Goal: Information Seeking & Learning: Learn about a topic

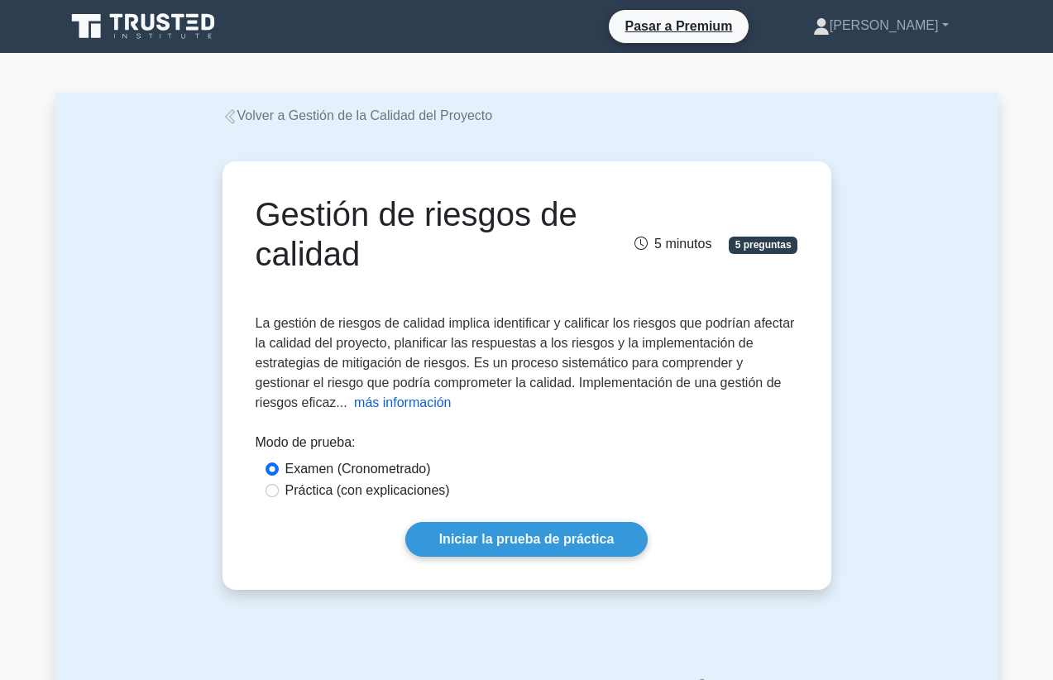
click at [379, 403] on button "más información" at bounding box center [402, 403] width 97 height 20
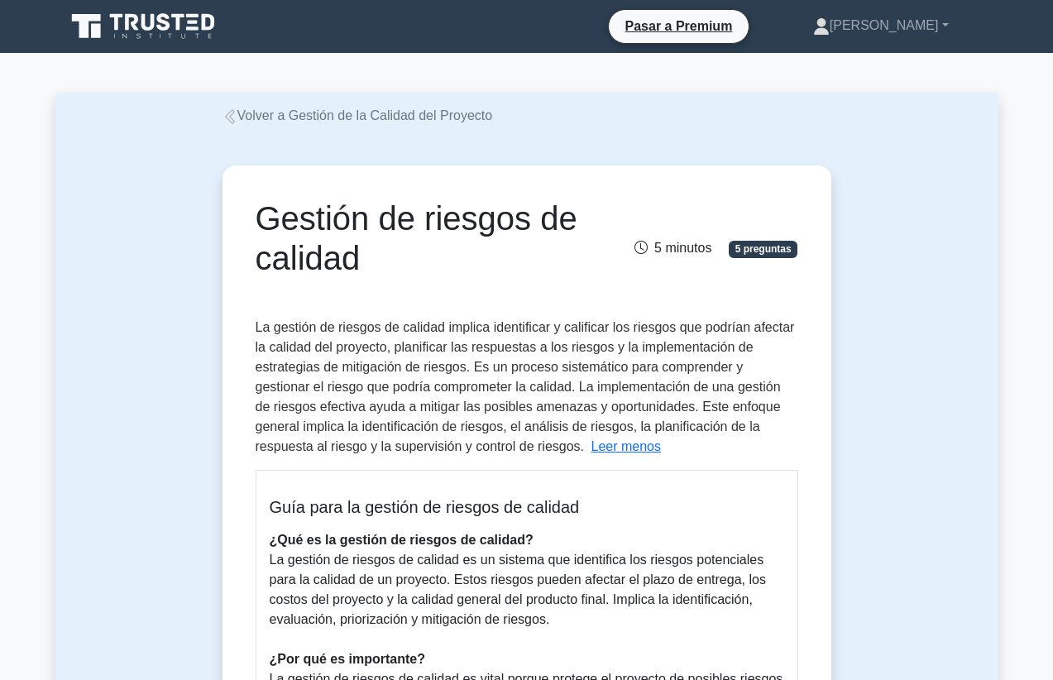
click at [313, 119] on link "Volver a Gestión de la Calidad del Proyecto" at bounding box center [358, 115] width 270 height 14
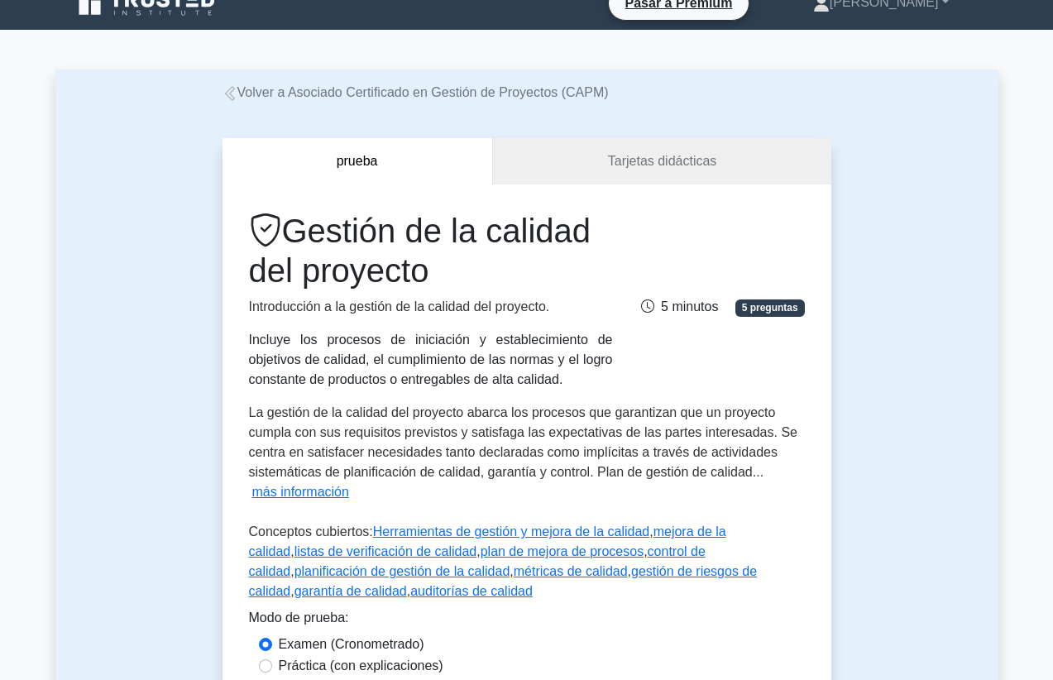
scroll to position [26, 0]
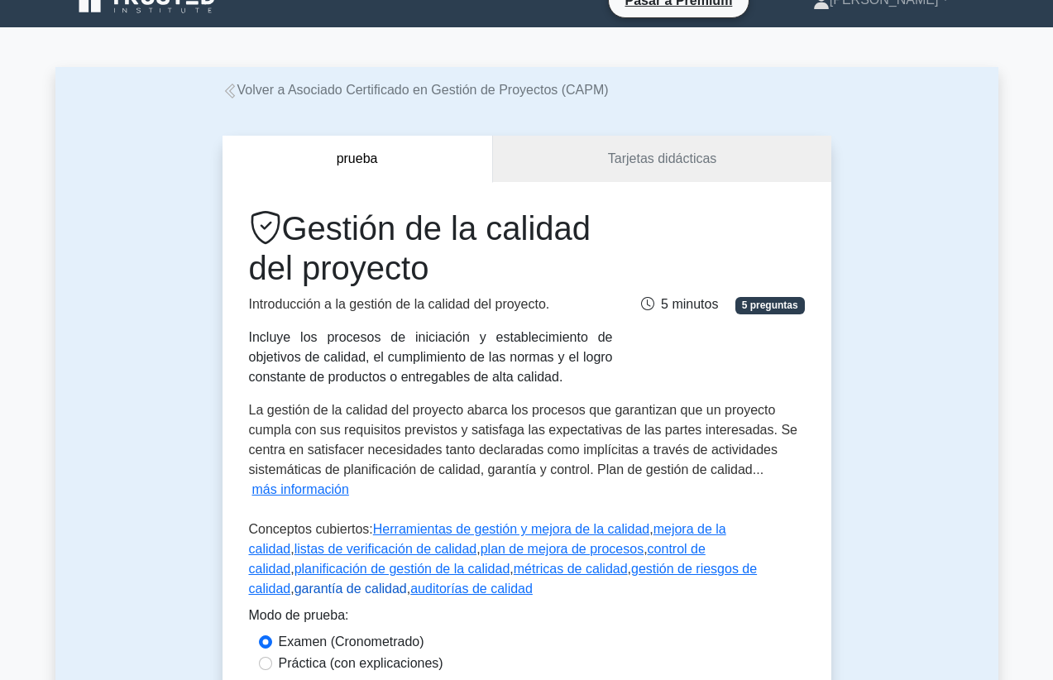
click at [407, 581] on link "garantía de calidad" at bounding box center [350, 588] width 112 height 14
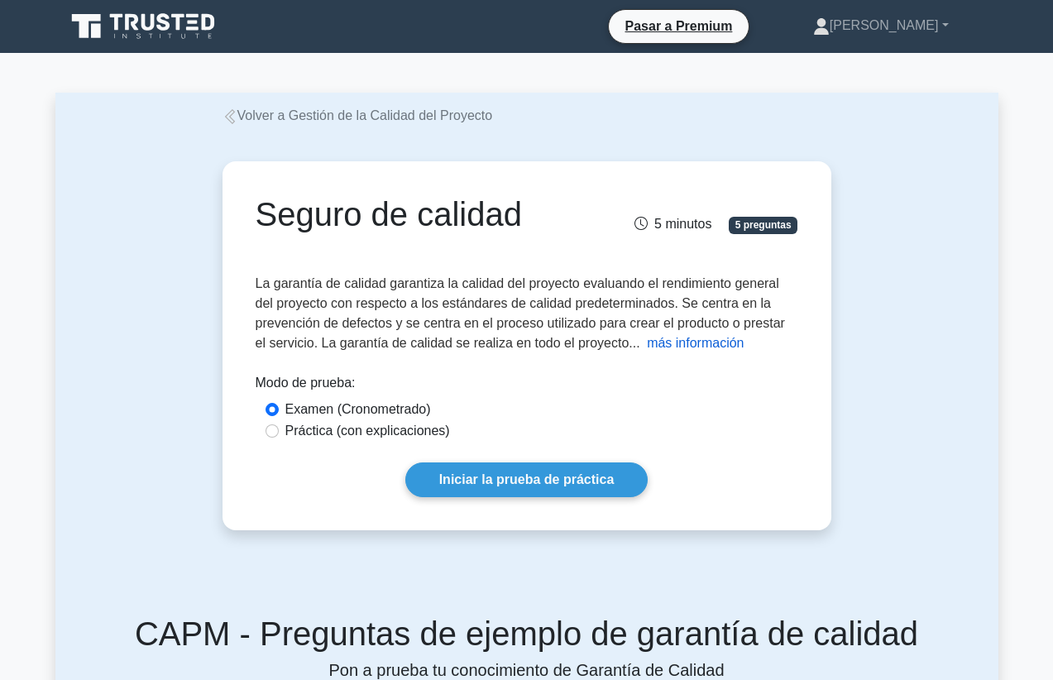
click at [666, 347] on button "más información" at bounding box center [695, 343] width 97 height 20
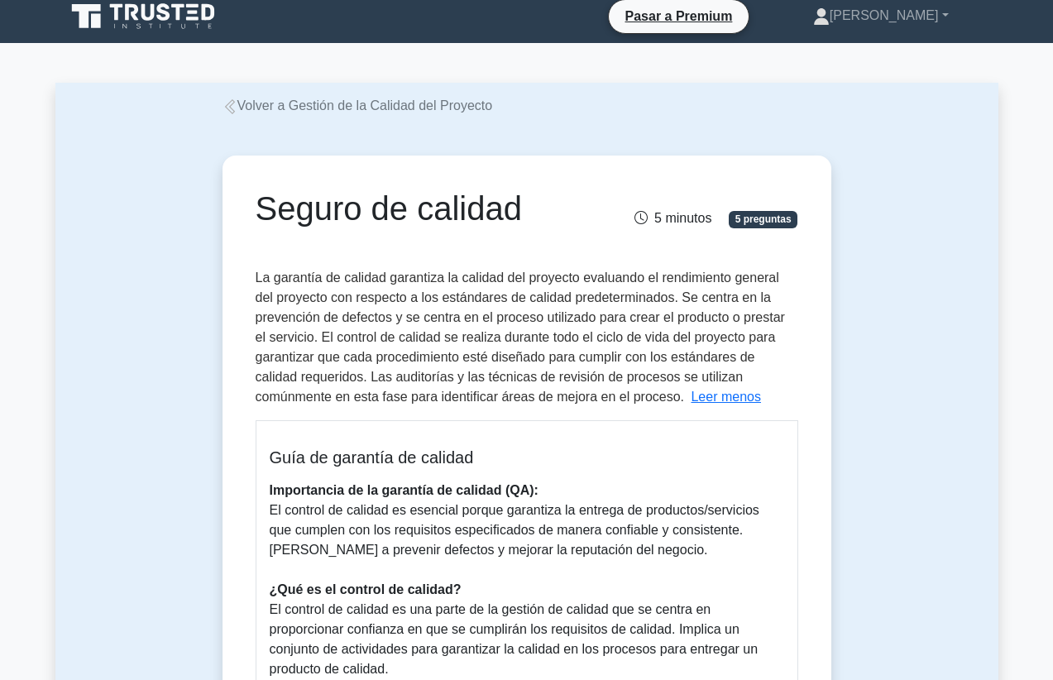
scroll to position [7, 0]
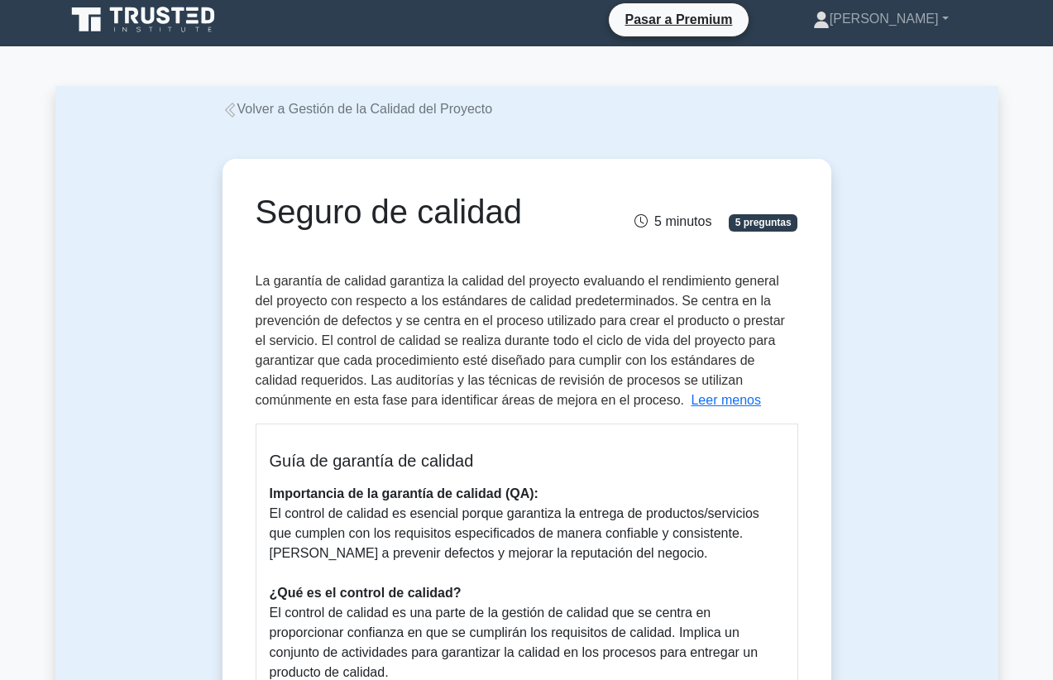
click at [436, 115] on link "Volver a Gestión de la Calidad del Proyecto" at bounding box center [358, 109] width 270 height 14
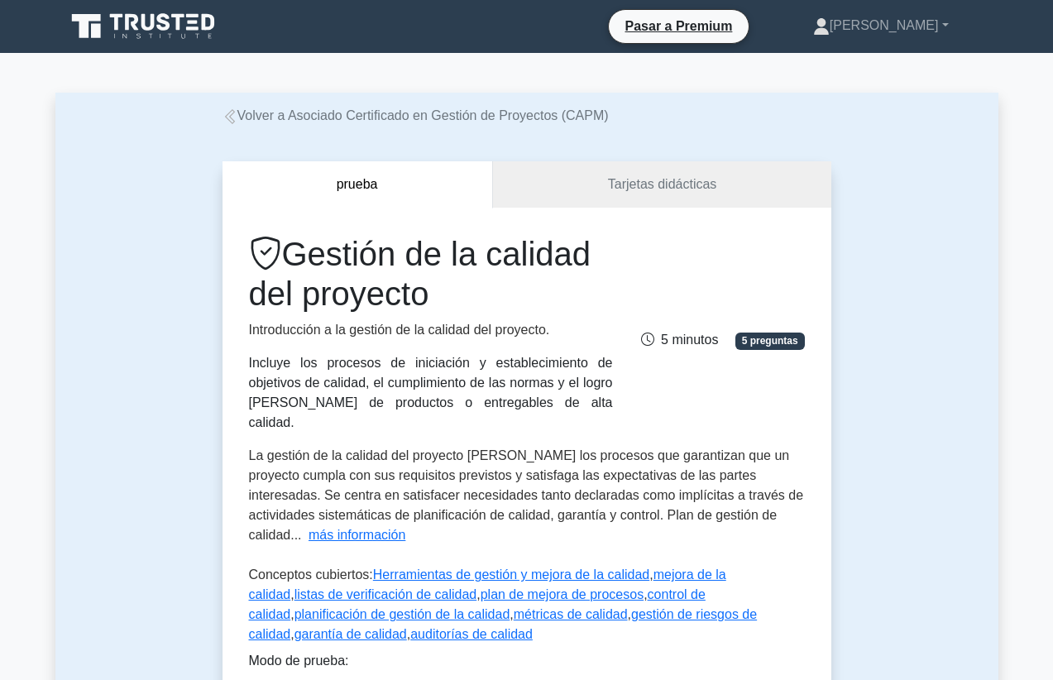
click at [519, 500] on span "La gestión de la calidad del proyecto abarca los procesos que garantizan que un…" at bounding box center [526, 494] width 555 height 93
click at [410, 627] on link "auditorías de calidad" at bounding box center [471, 634] width 122 height 14
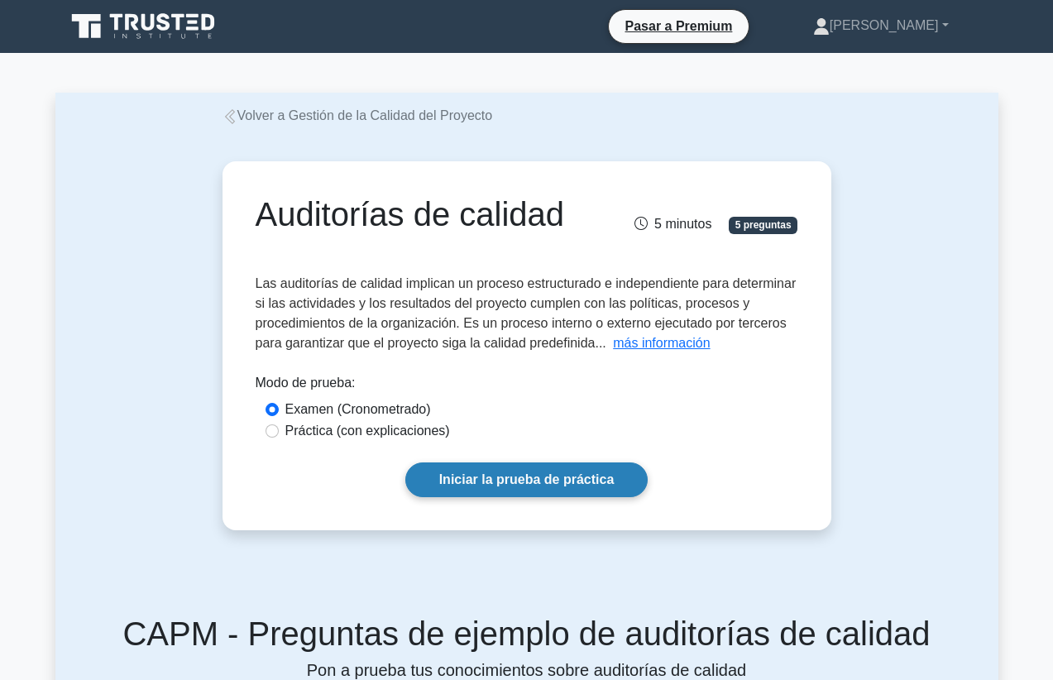
click at [523, 474] on link "Iniciar la prueba de práctica" at bounding box center [526, 479] width 243 height 35
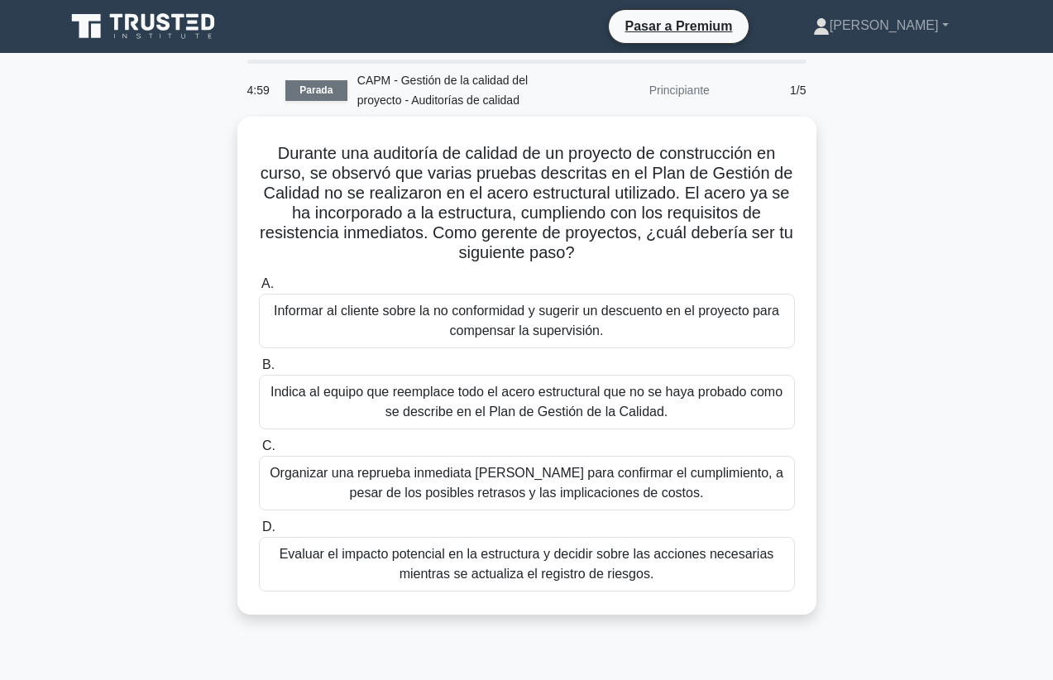
click at [303, 89] on link "Parada" at bounding box center [316, 90] width 62 height 21
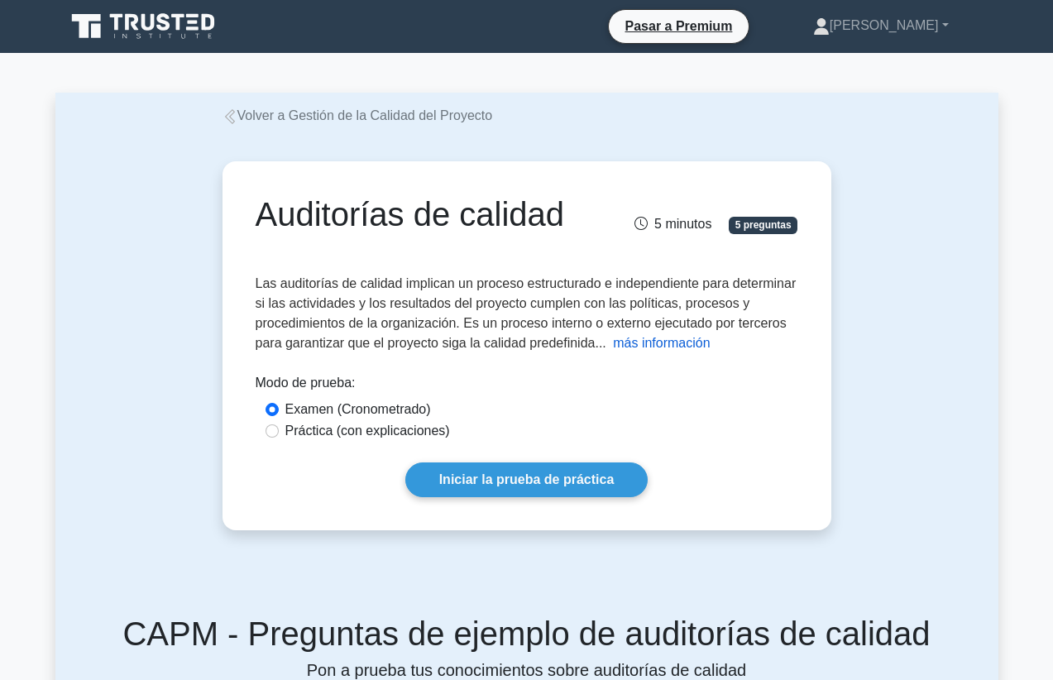
click at [646, 353] on button "más información" at bounding box center [661, 343] width 97 height 20
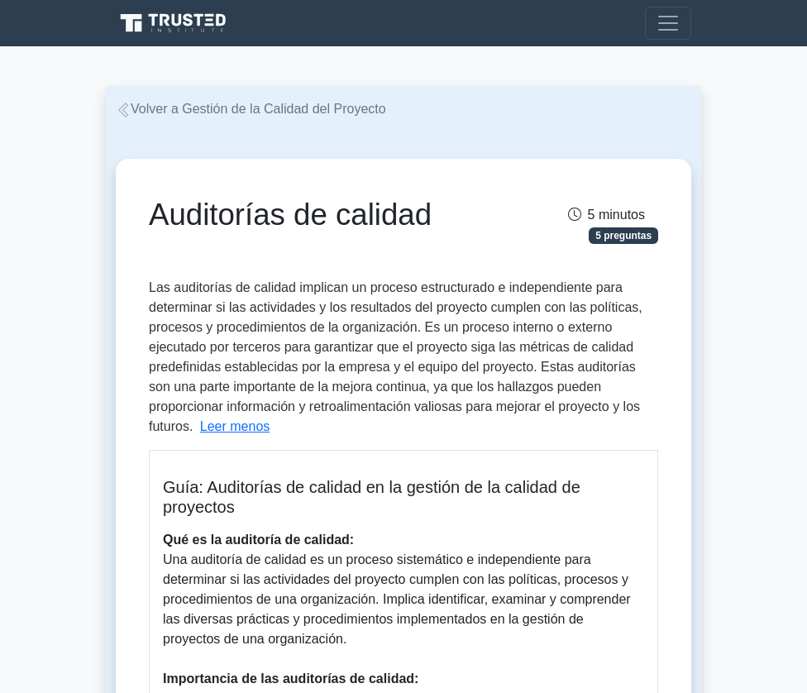
click at [326, 110] on link "Volver a Gestión de la Calidad del Proyecto" at bounding box center [251, 109] width 270 height 14
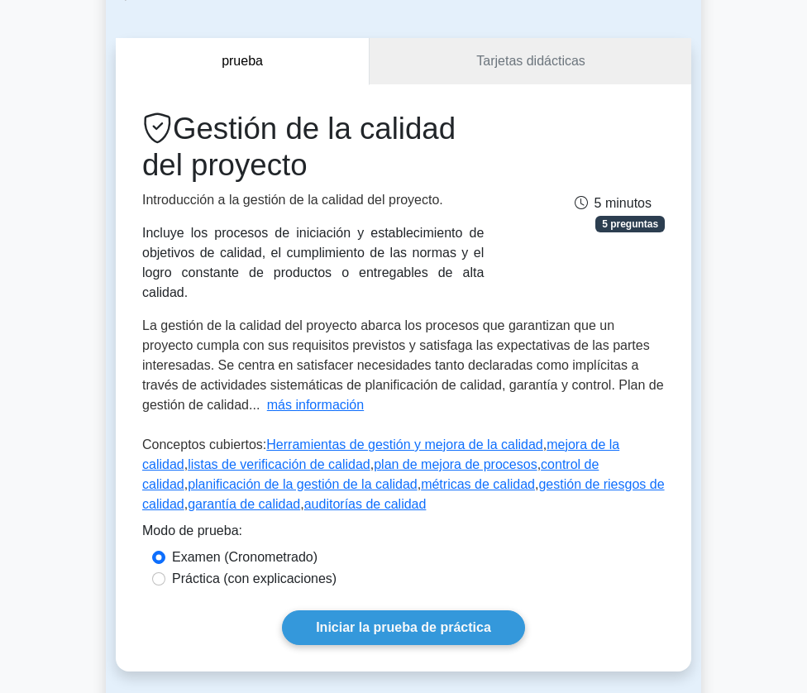
scroll to position [153, 0]
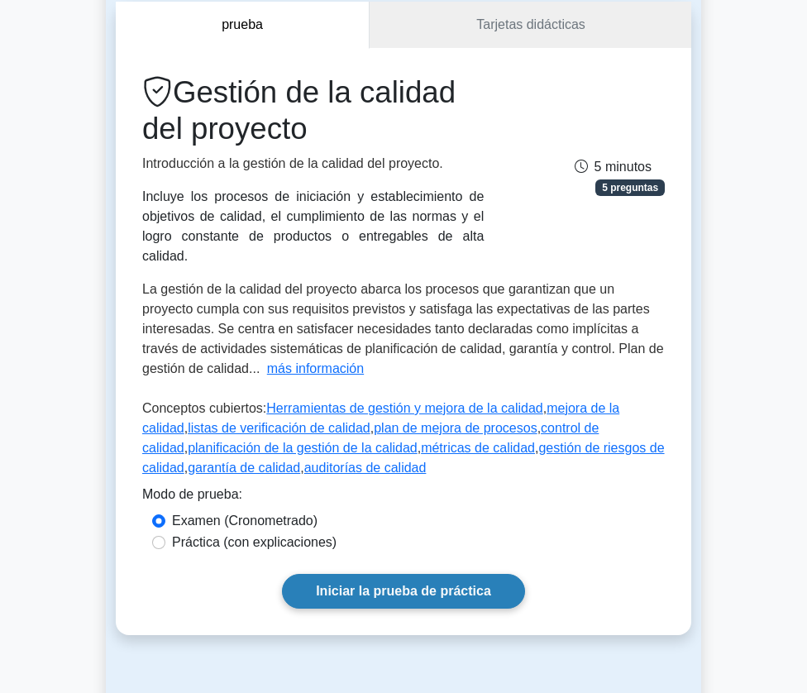
click at [359, 597] on link "Iniciar la prueba de práctica" at bounding box center [403, 591] width 243 height 35
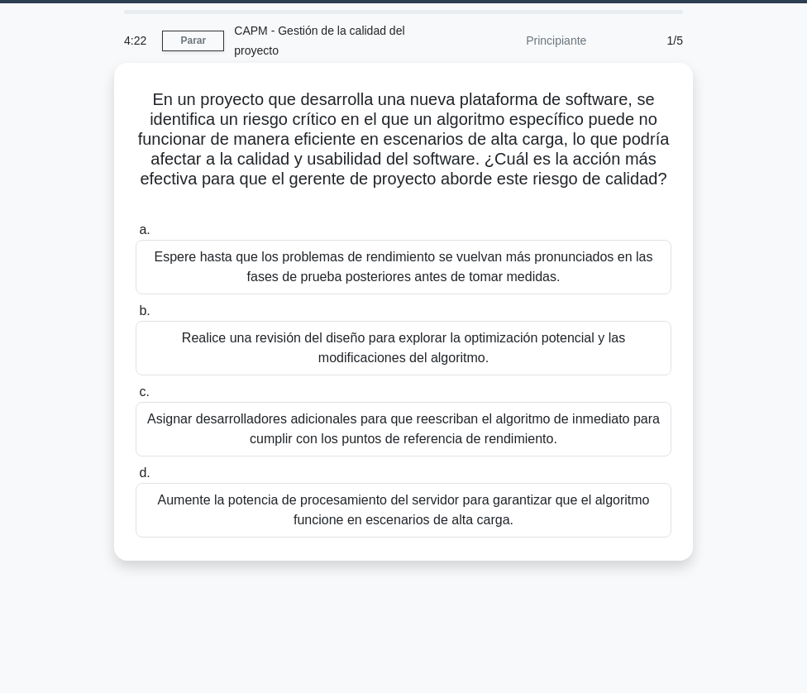
scroll to position [44, 0]
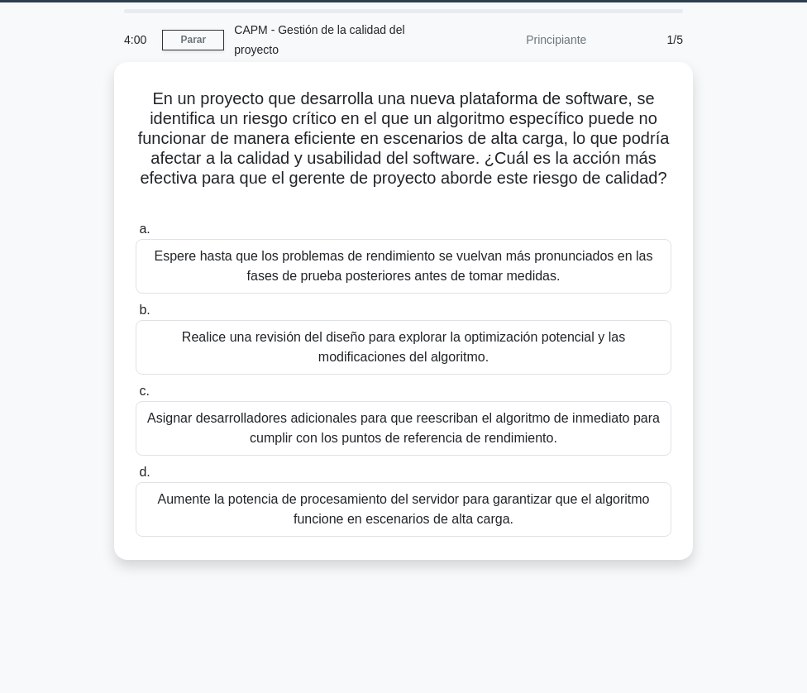
click at [471, 409] on div "Asignar desarrolladores adicionales para que reescriban el algoritmo de inmedia…" at bounding box center [404, 428] width 536 height 55
click at [136, 397] on input "c. Asignar desarrolladores adicionales para que reescriban el algoritmo de inme…" at bounding box center [136, 391] width 0 height 11
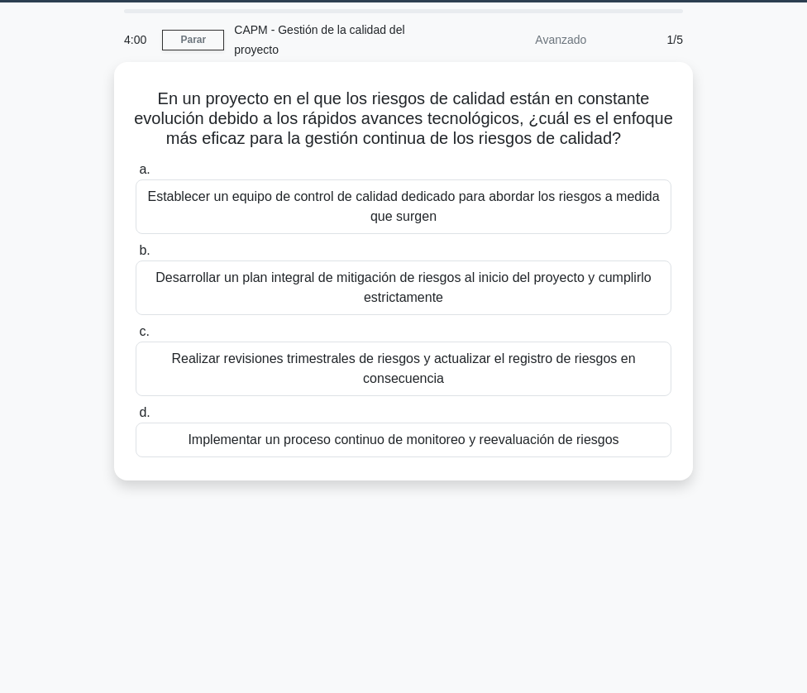
scroll to position [0, 0]
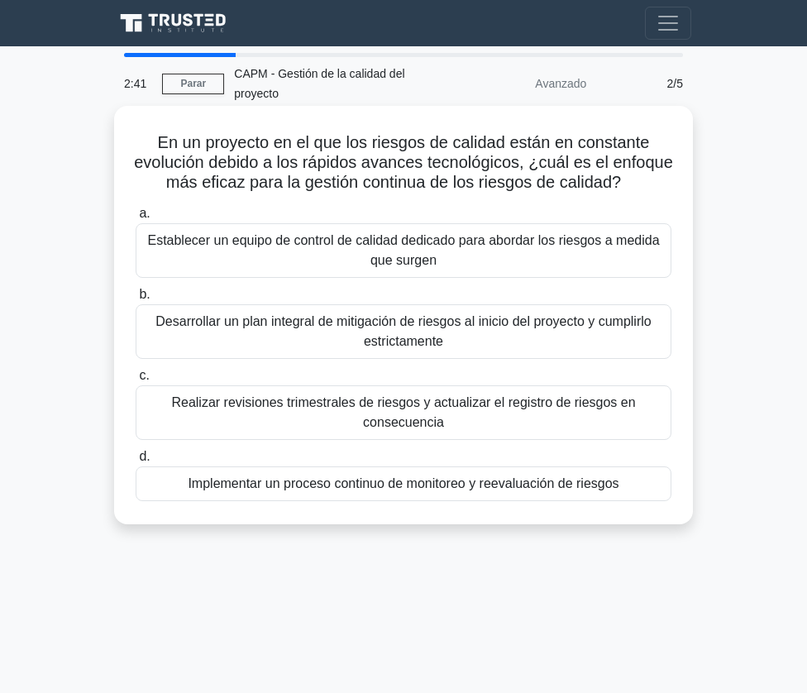
click at [435, 494] on div "Implementar un proceso continuo de monitoreo y reevaluación de riesgos" at bounding box center [404, 484] width 536 height 35
click at [136, 462] on input "d. Implementar un proceso continuo de monitoreo y reevaluación de riesgos" at bounding box center [136, 457] width 0 height 11
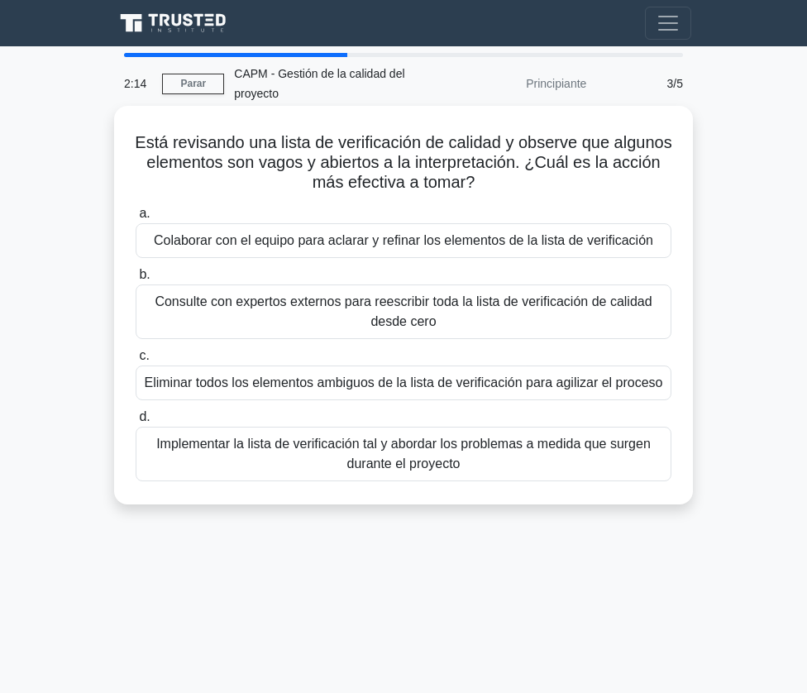
click at [525, 234] on div "Colaborar con el equipo para aclarar y refinar los elementos de la lista de ver…" at bounding box center [404, 240] width 536 height 35
click at [136, 219] on input "a. Colaborar con el equipo para aclarar y refinar los elementos de la lista de …" at bounding box center [136, 213] width 0 height 11
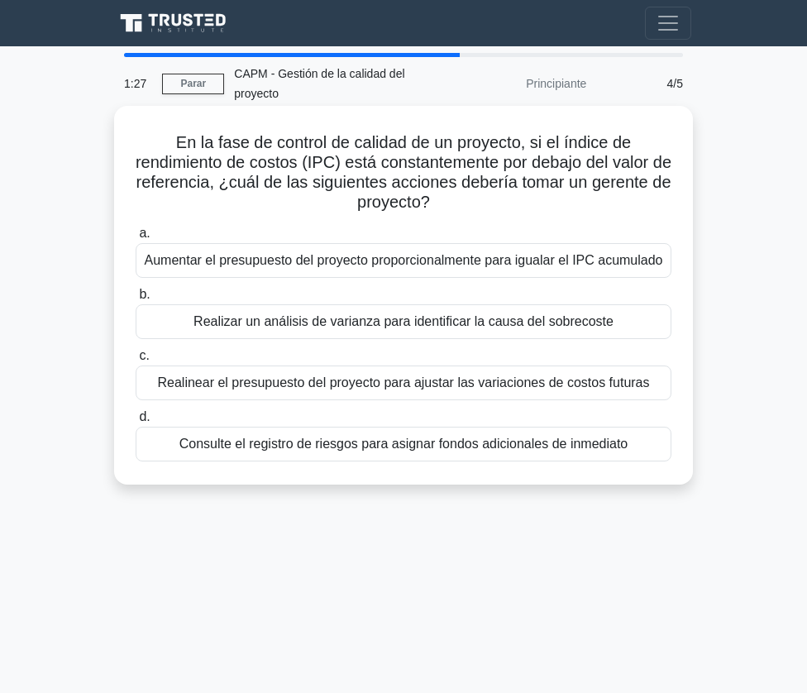
click at [431, 380] on div "Realinear el presupuesto del proyecto para ajustar las variaciones de costos fu…" at bounding box center [404, 383] width 536 height 35
click at [136, 361] on input "c. Realinear el presupuesto del proyecto para ajustar las variaciones de costos…" at bounding box center [136, 356] width 0 height 11
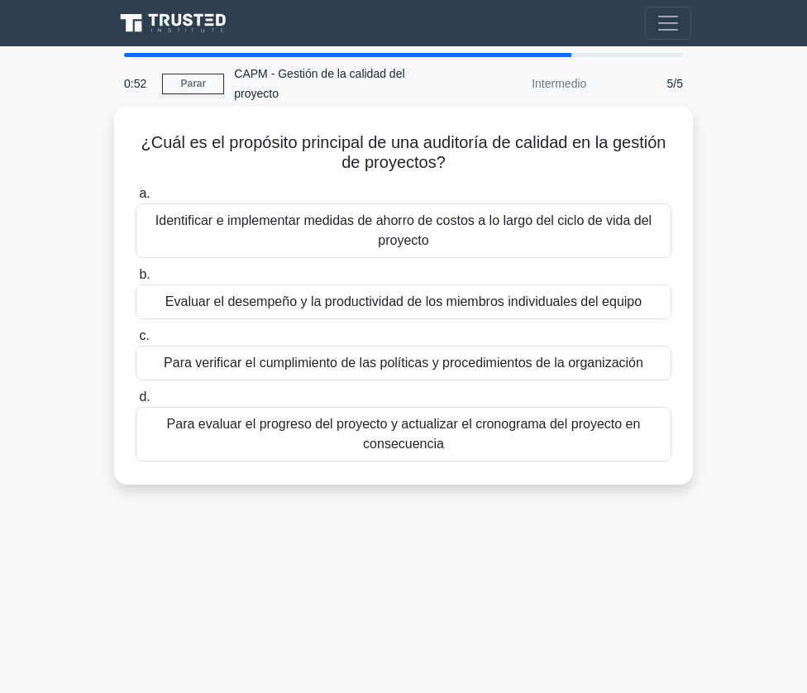
click at [523, 357] on div "Para verificar el cumplimiento de las políticas y procedimientos de la organiza…" at bounding box center [404, 363] width 536 height 35
click at [136, 342] on input "c. Para verificar el cumplimiento de las políticas y procedimientos de la organ…" at bounding box center [136, 336] width 0 height 11
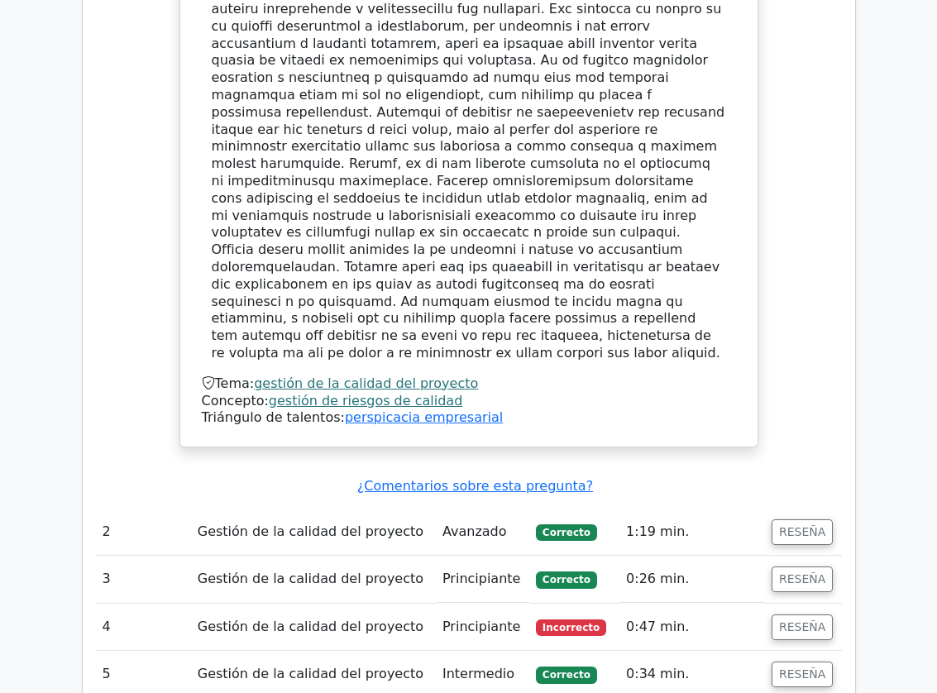
scroll to position [1906, 0]
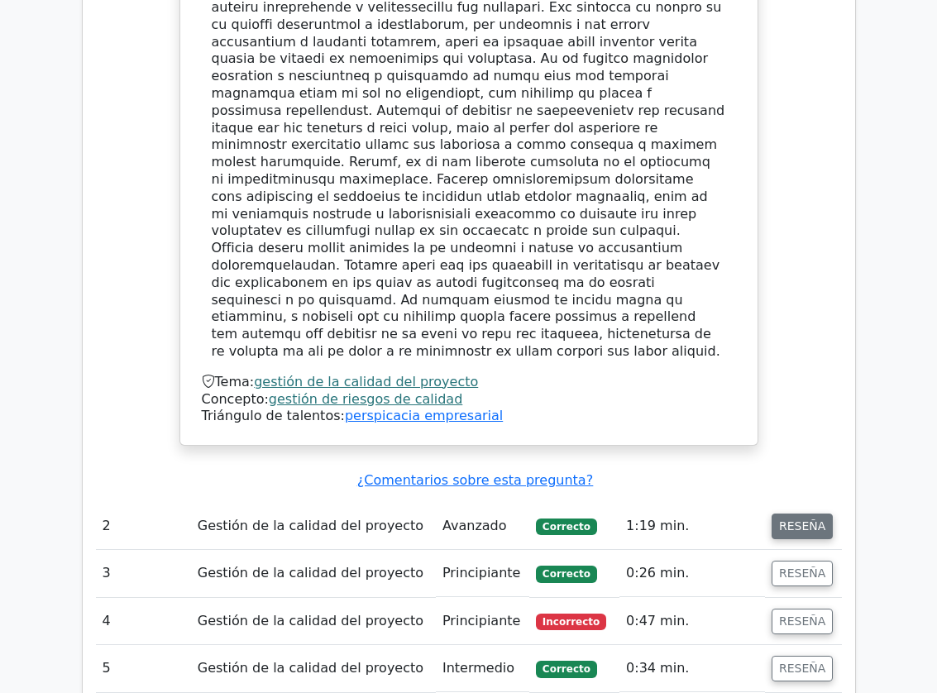
click at [773, 514] on button "RESEÑA" at bounding box center [802, 527] width 61 height 26
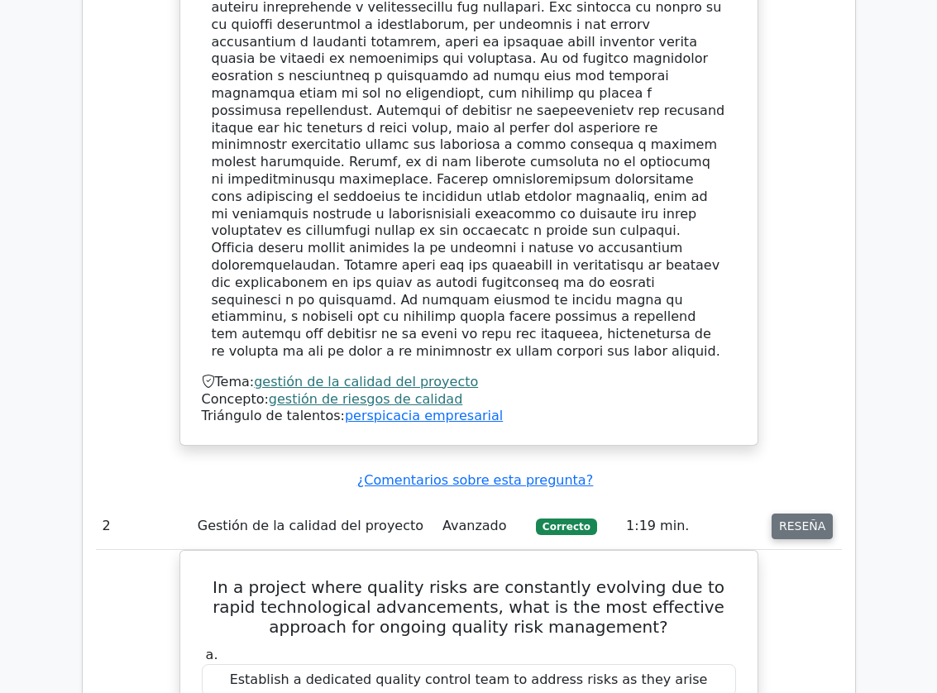
click at [784, 514] on button "RESEÑA" at bounding box center [802, 527] width 61 height 26
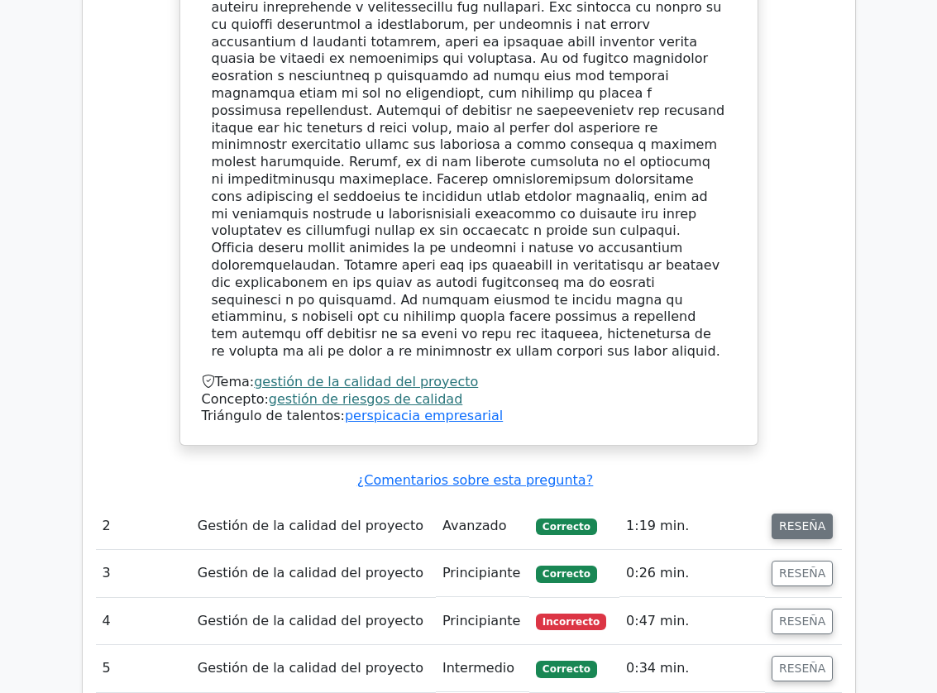
click at [784, 514] on button "RESEÑA" at bounding box center [802, 527] width 61 height 26
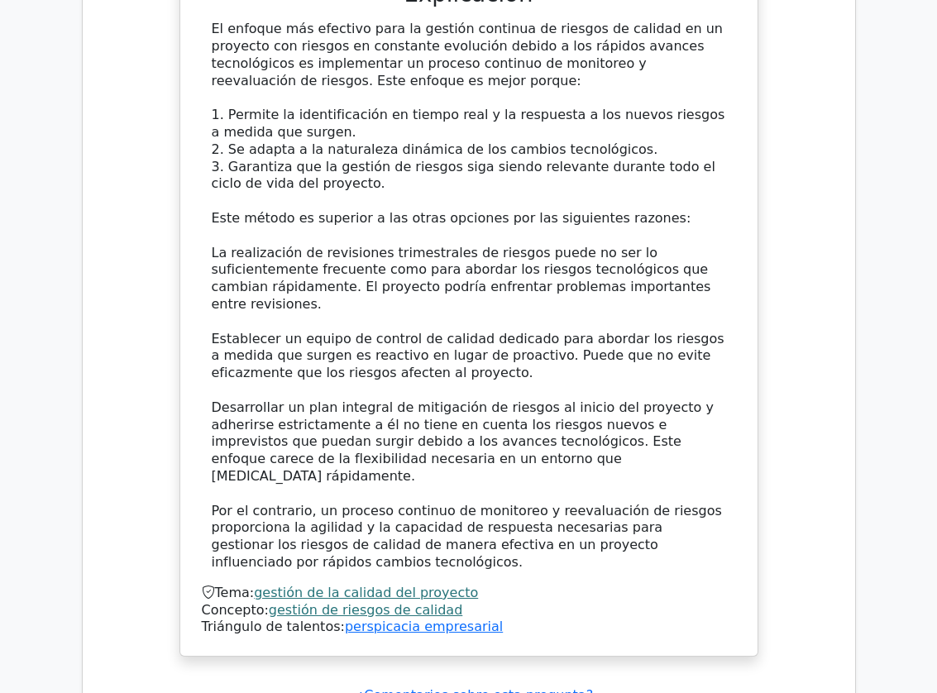
scroll to position [2995, 0]
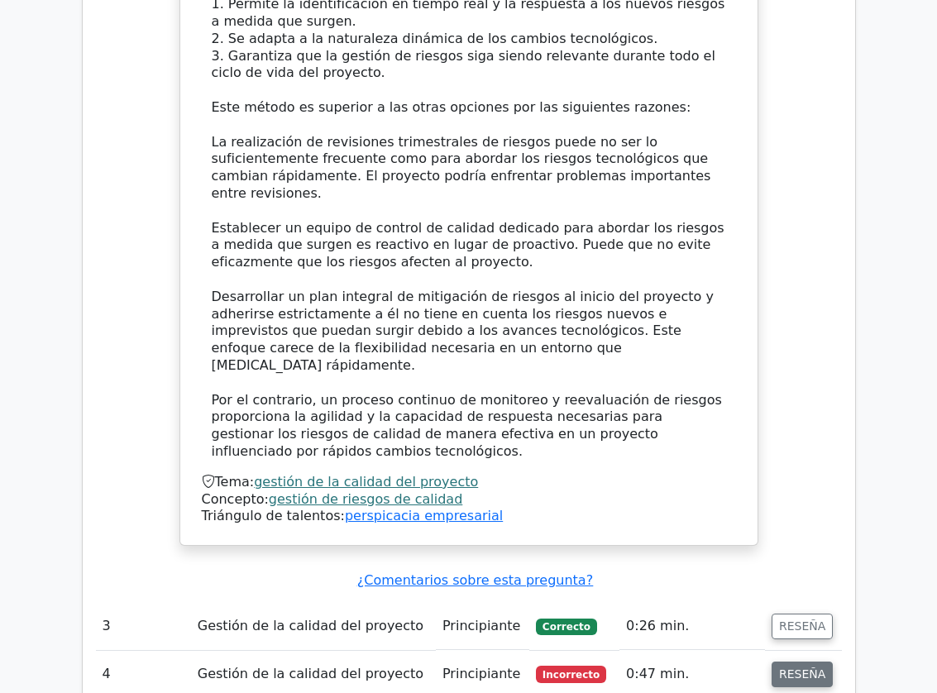
click at [782, 662] on button "RESEÑA" at bounding box center [802, 675] width 61 height 26
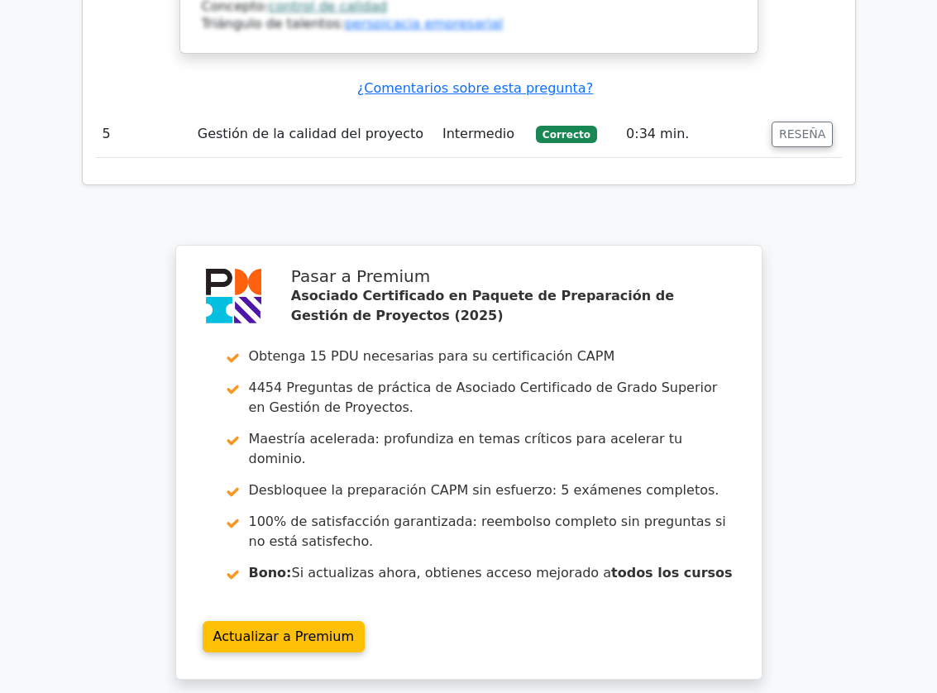
scroll to position [4556, 0]
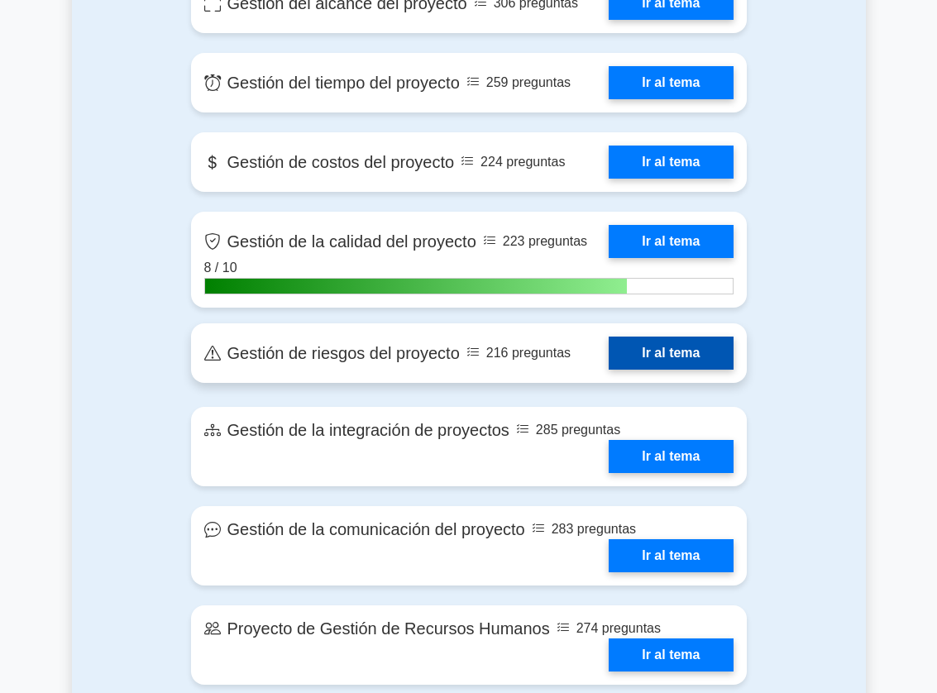
scroll to position [1314, 0]
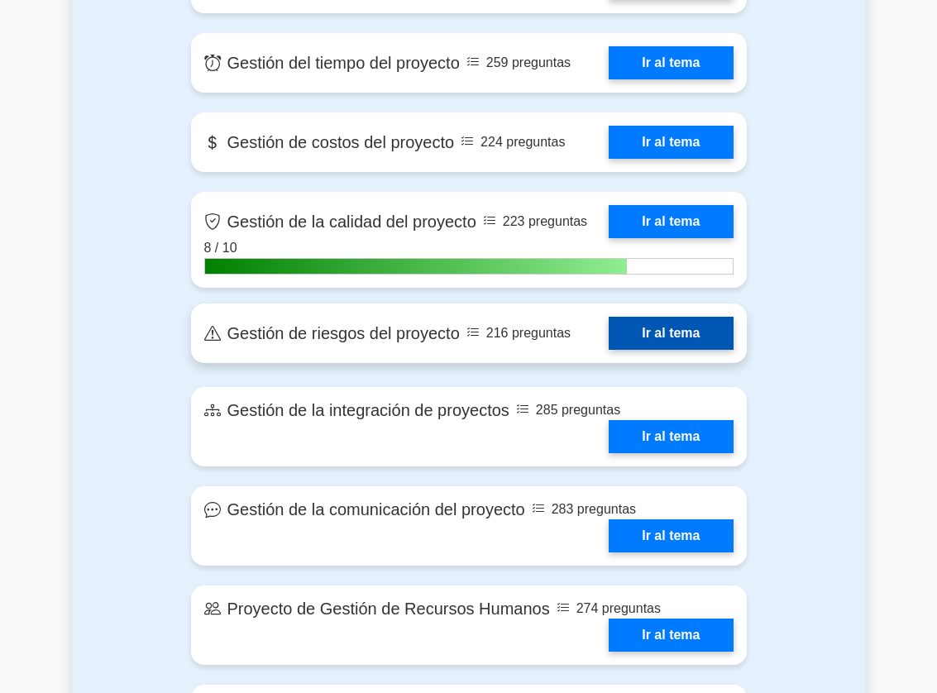
click at [609, 342] on link "Ir al tema" at bounding box center [671, 333] width 124 height 33
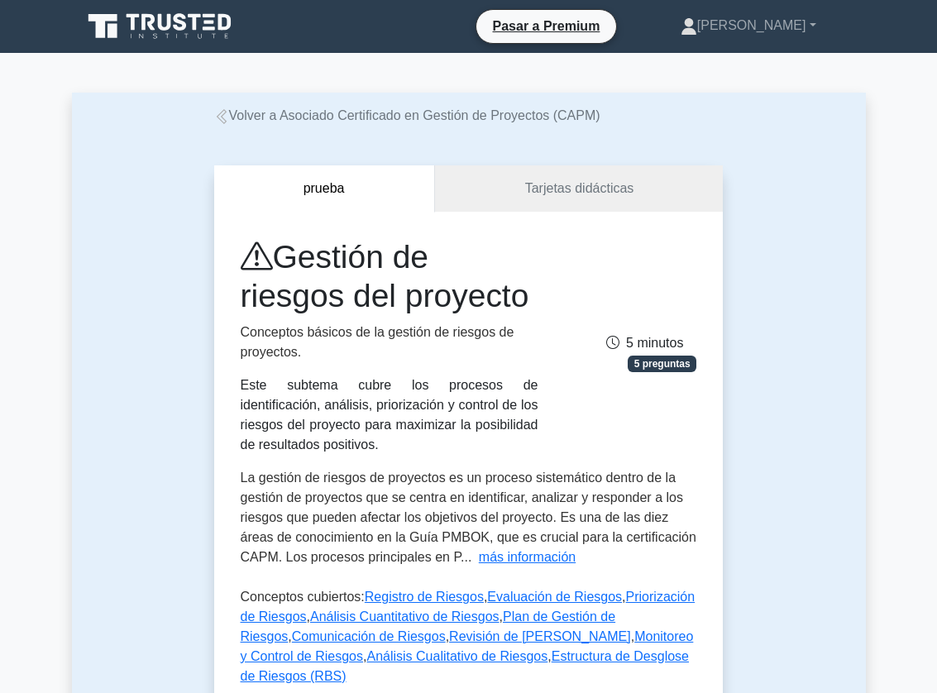
click at [222, 117] on icon at bounding box center [221, 116] width 10 height 15
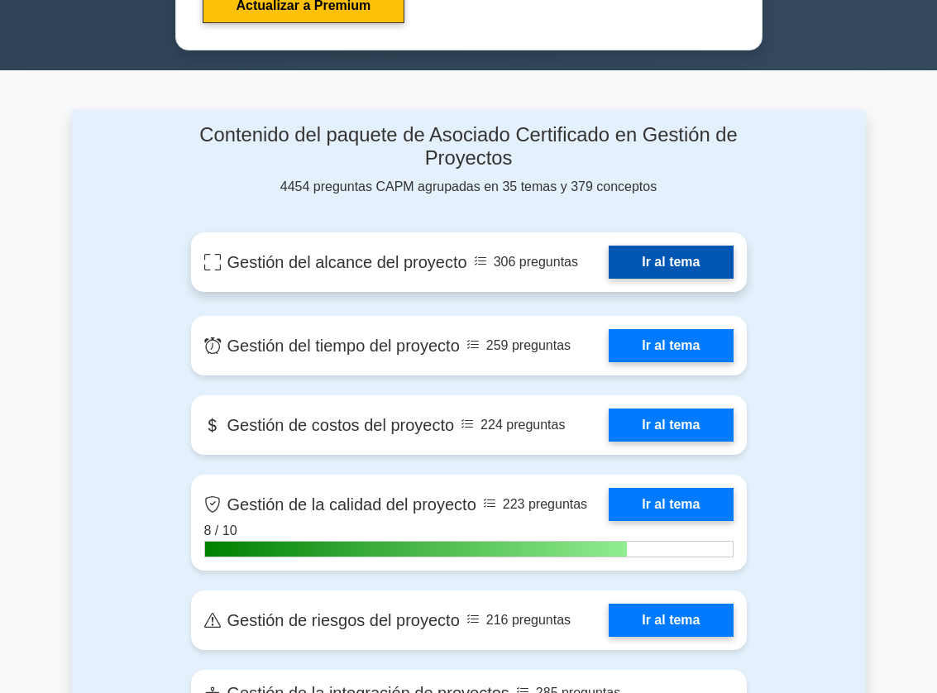
scroll to position [1147, 0]
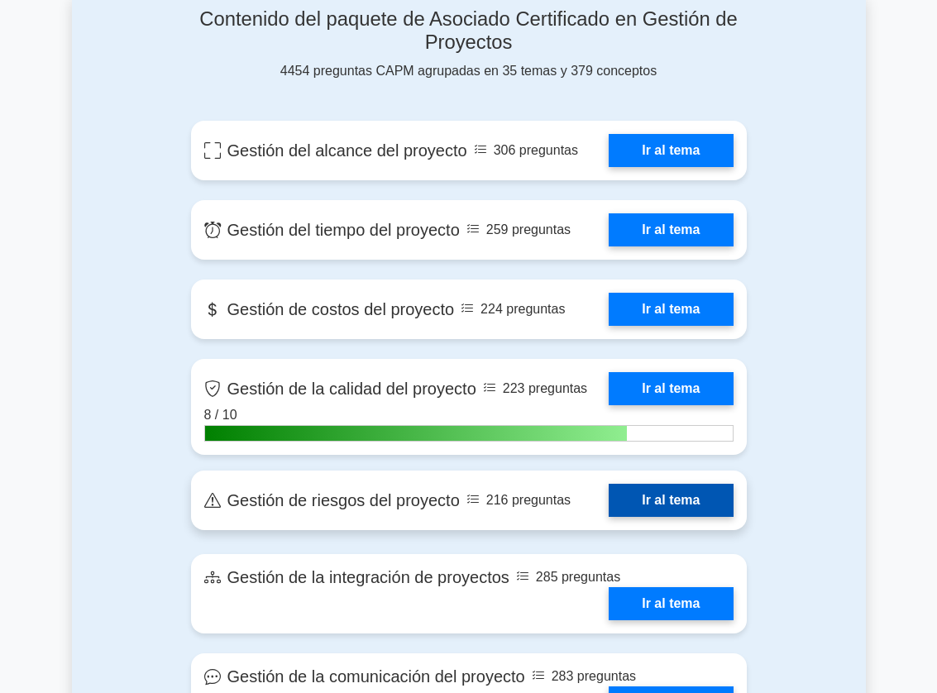
click at [641, 495] on link "Ir al tema" at bounding box center [671, 500] width 124 height 33
